Goal: Navigation & Orientation: Find specific page/section

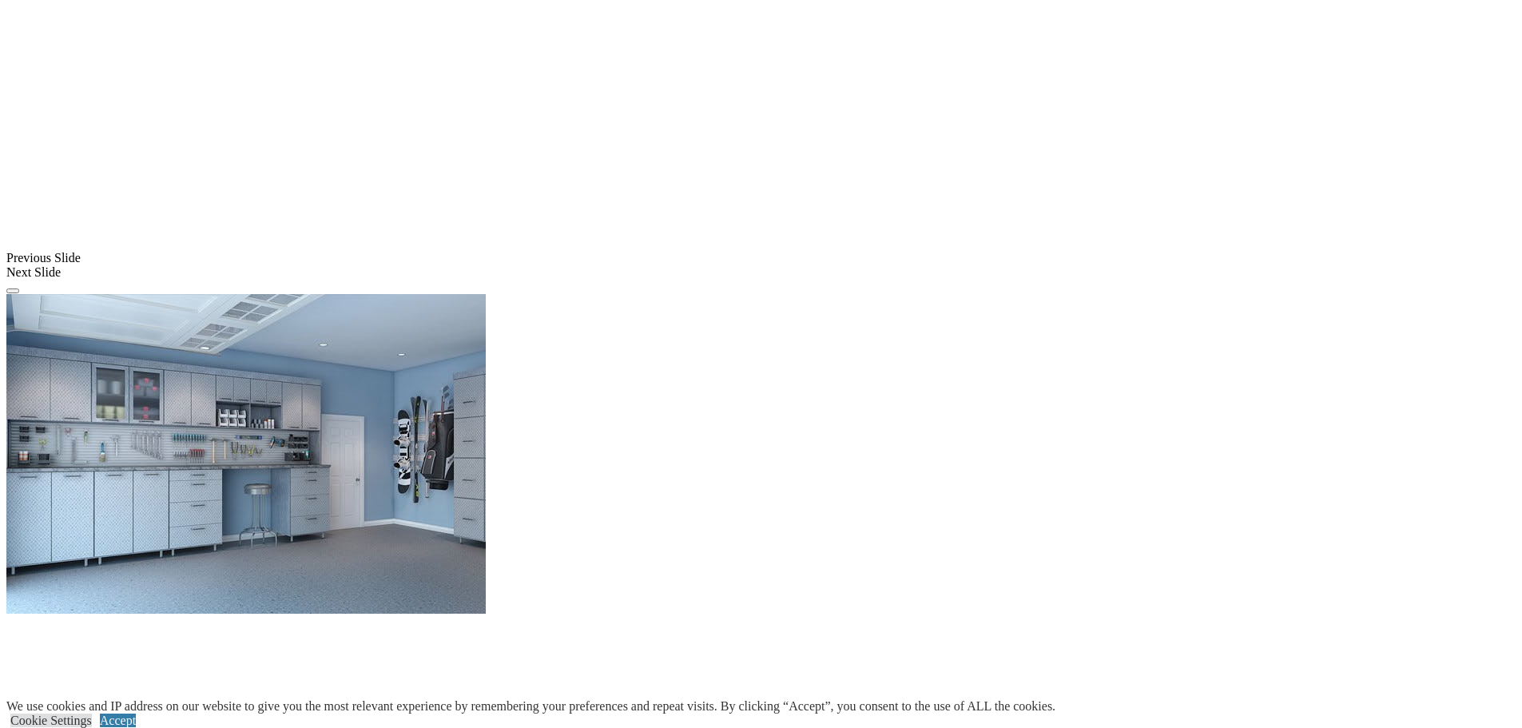
scroll to position [1278, 0]
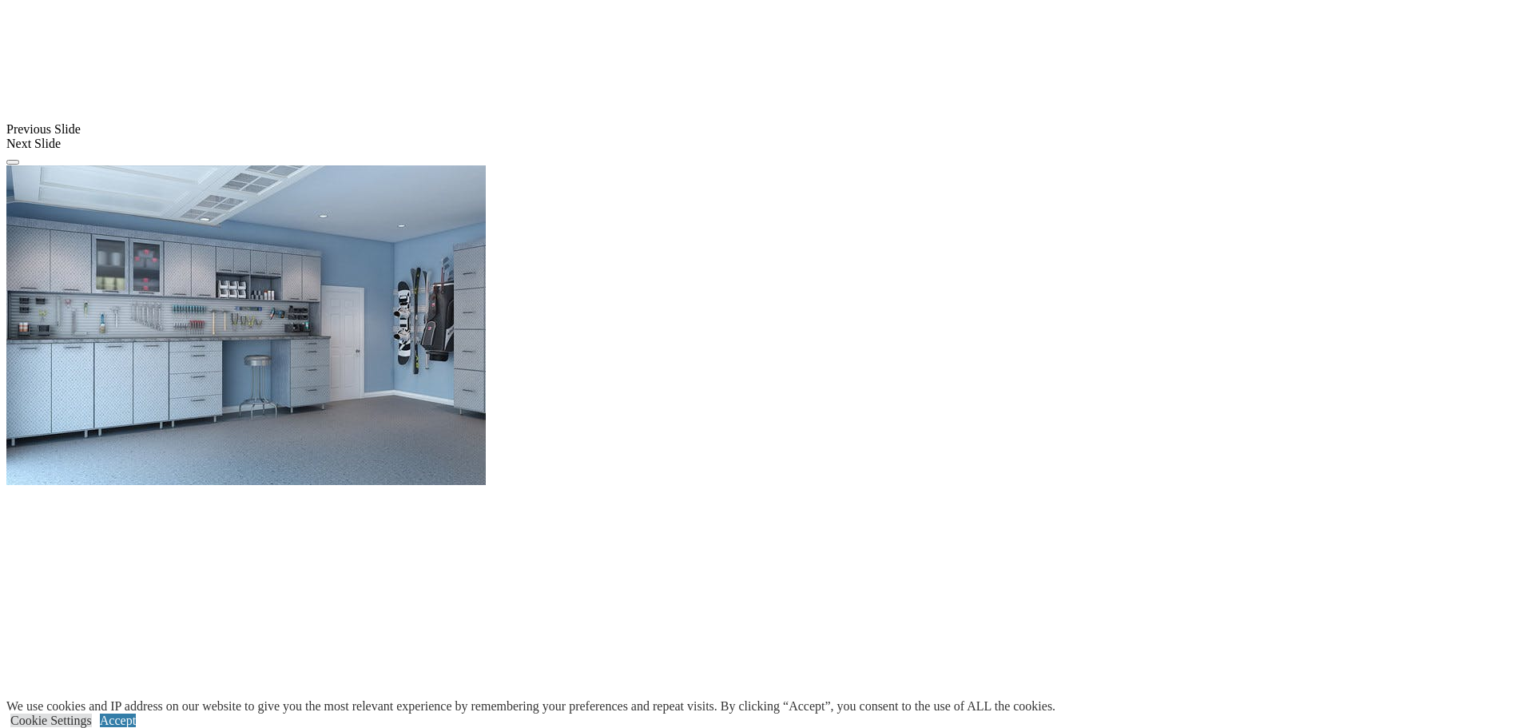
scroll to position [1518, 0]
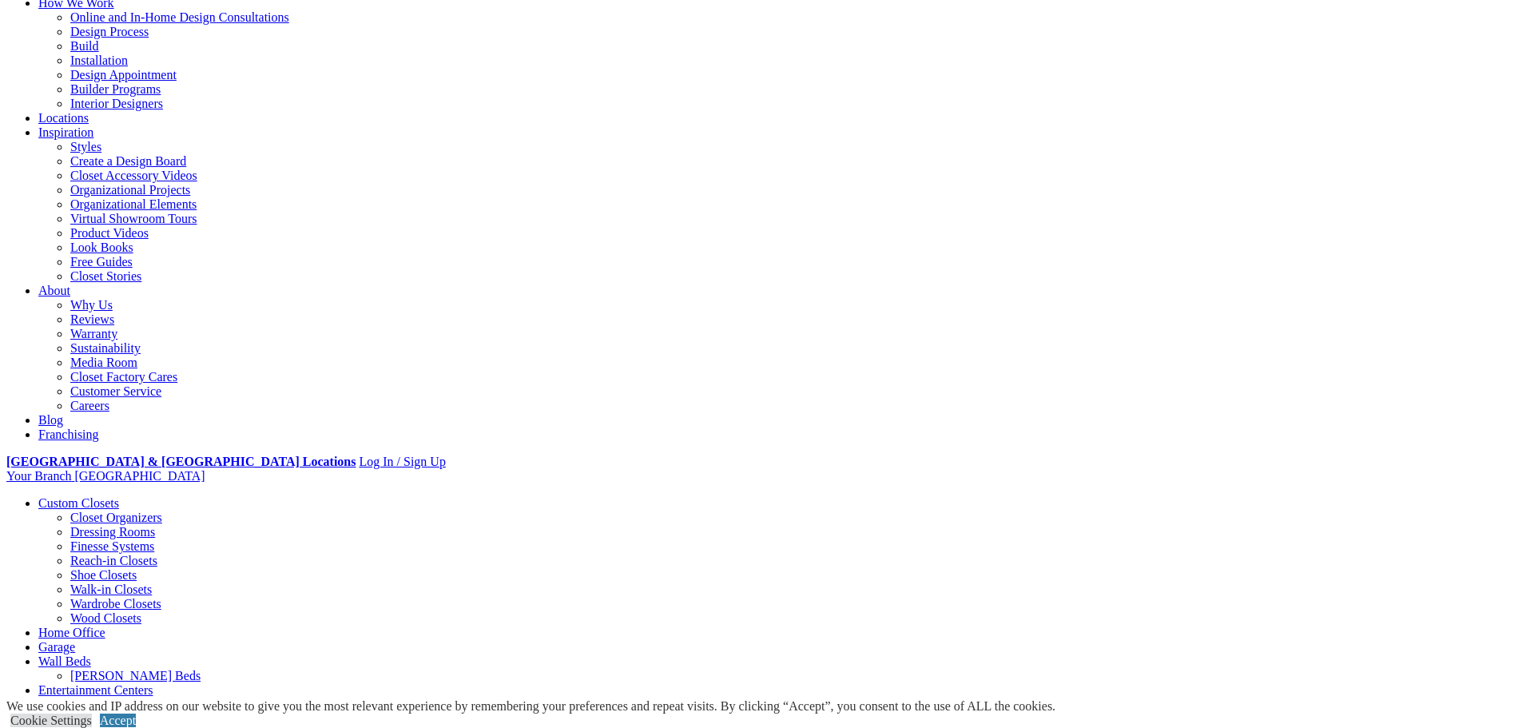
scroll to position [160, 0]
